Goal: Find specific page/section: Find specific page/section

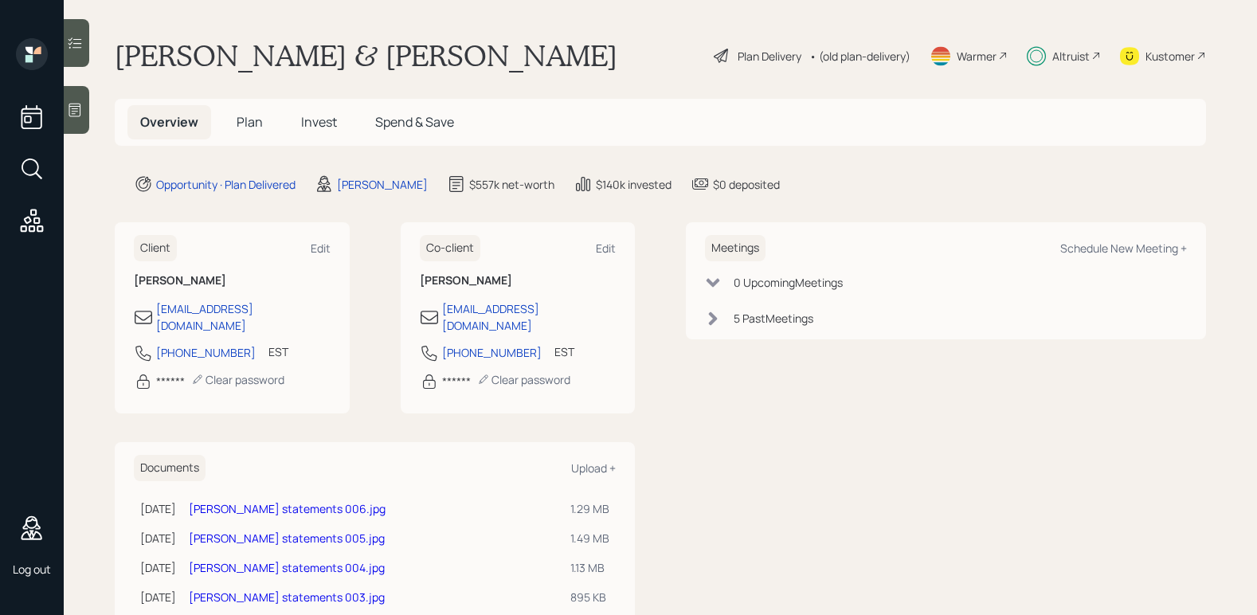
click at [447, 133] on h5 "Spend & Save" at bounding box center [414, 122] width 104 height 34
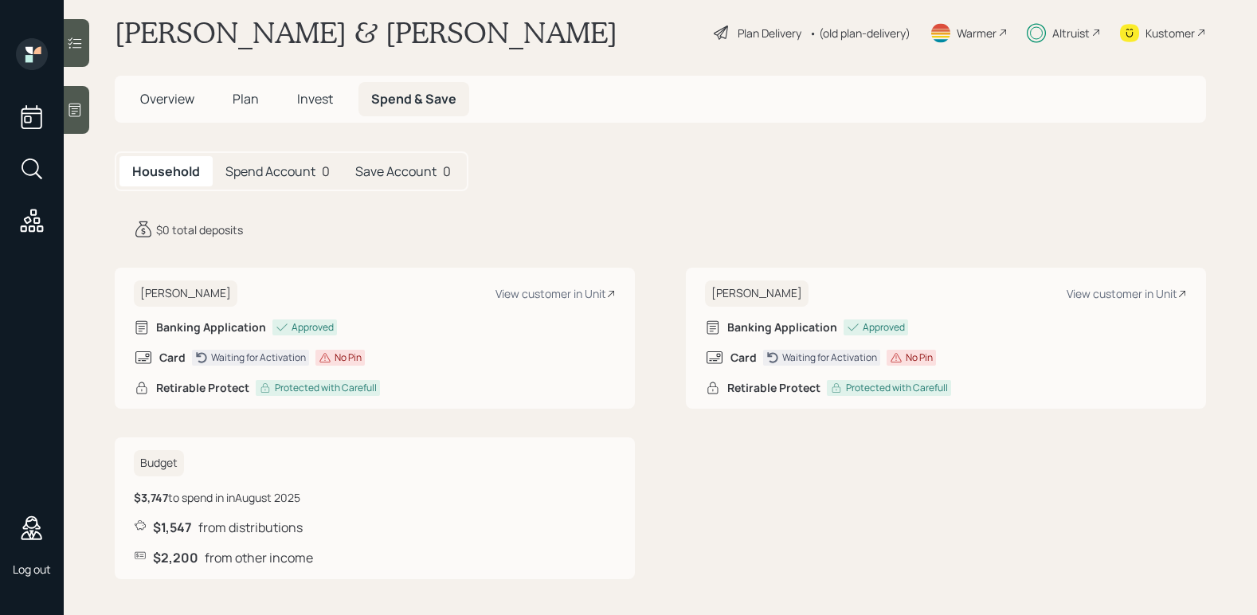
scroll to position [25, 0]
click at [1052, 33] on div "Altruist" at bounding box center [1070, 30] width 37 height 17
